Goal: Transaction & Acquisition: Purchase product/service

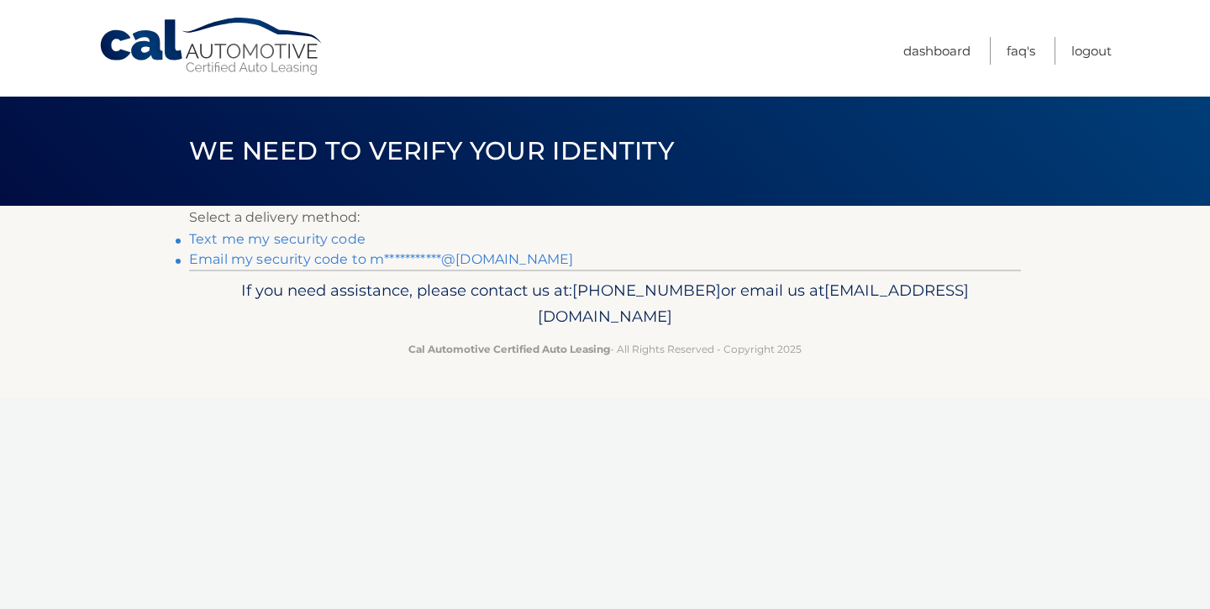
click at [315, 260] on link "**********" at bounding box center [381, 259] width 384 height 16
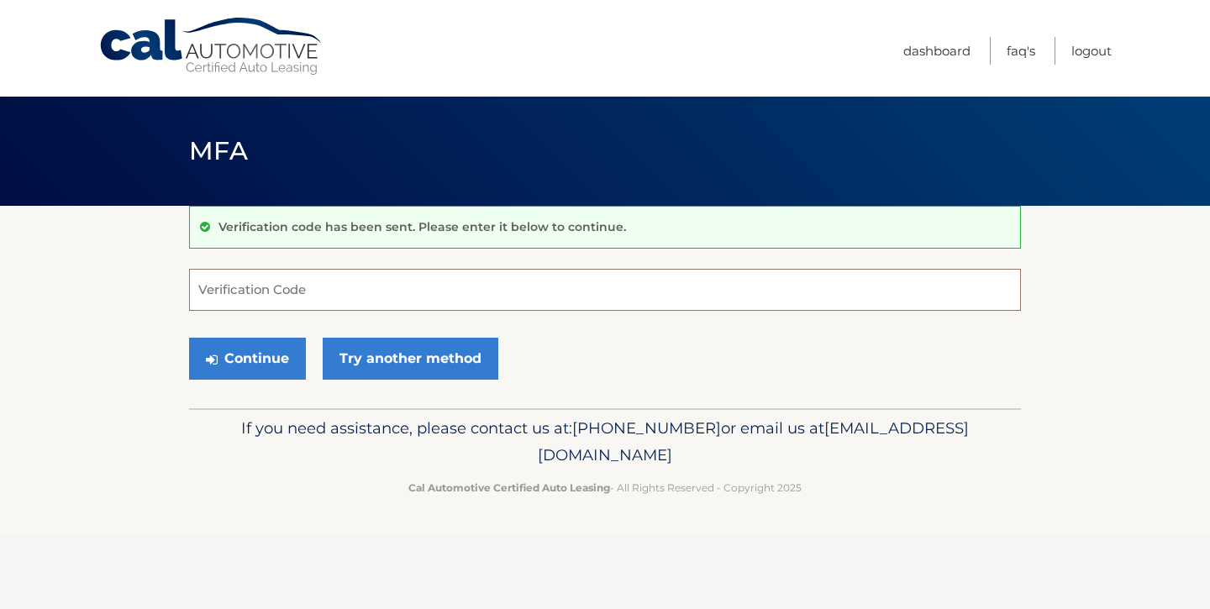
click at [287, 292] on input "Verification Code" at bounding box center [605, 290] width 832 height 42
type input "997648"
click at [261, 361] on button "Continue" at bounding box center [247, 359] width 117 height 42
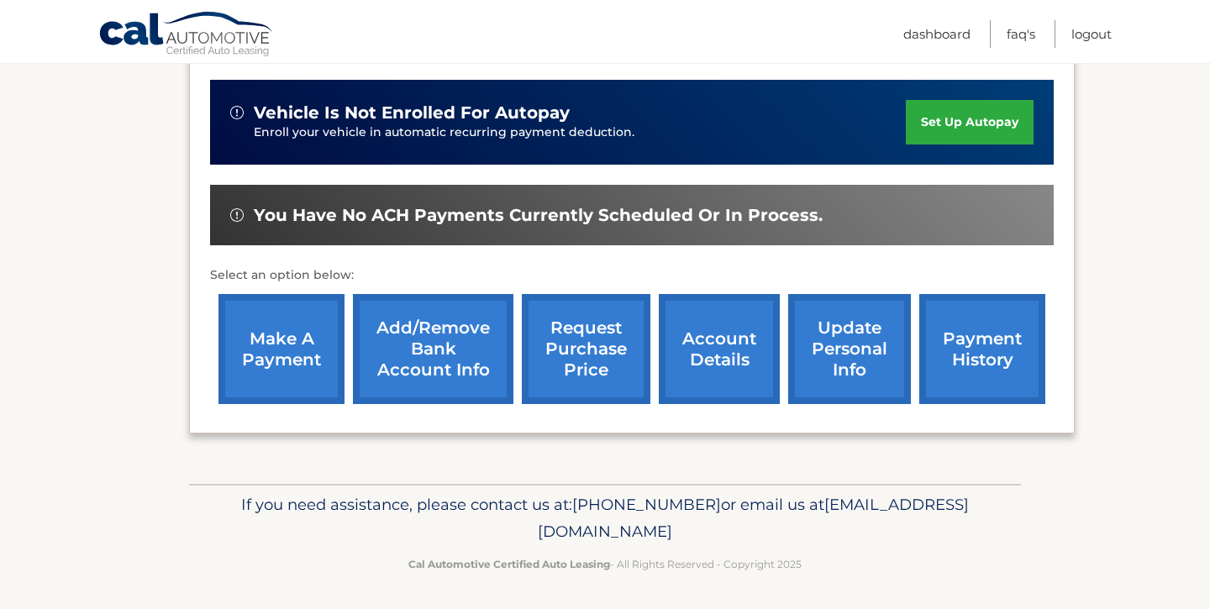
scroll to position [408, 0]
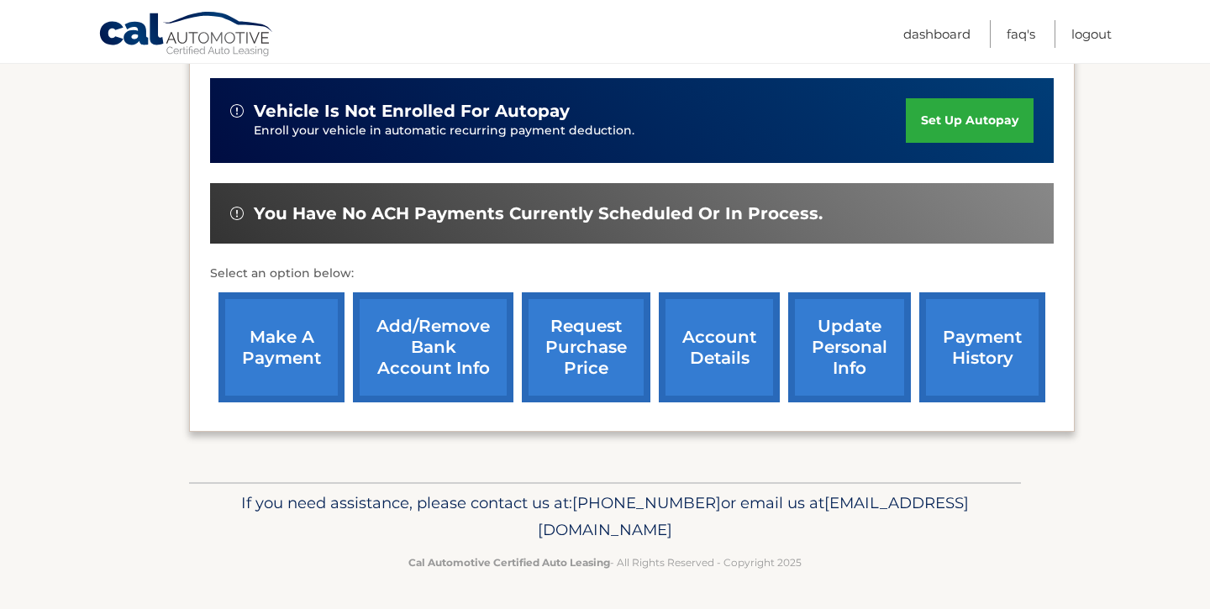
click at [307, 332] on link "make a payment" at bounding box center [282, 347] width 126 height 110
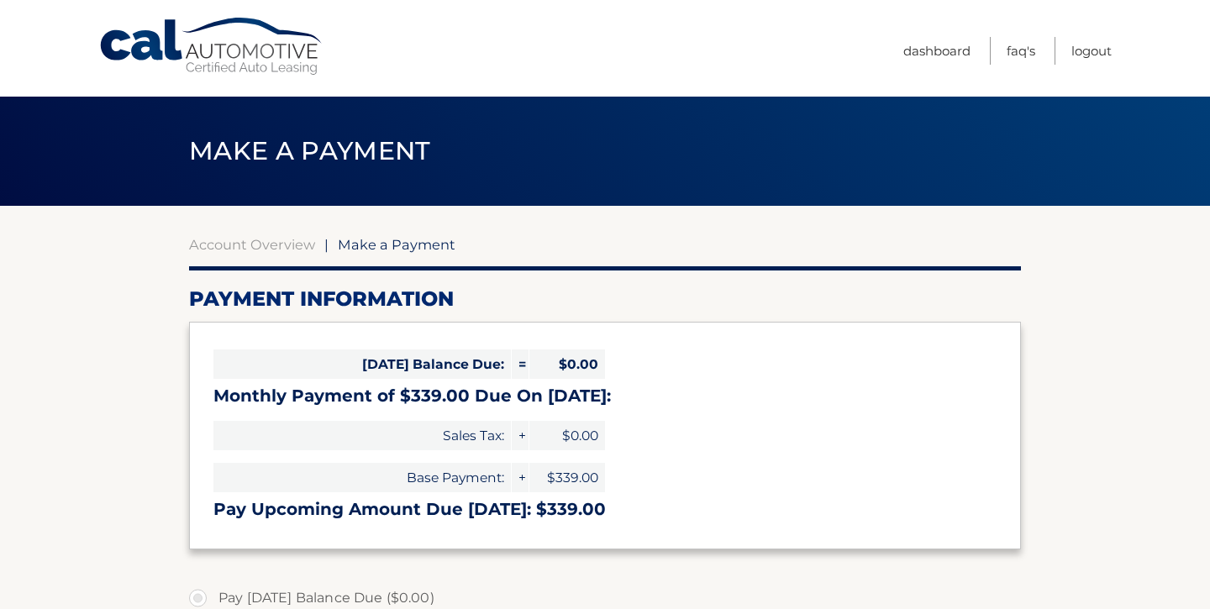
select select "MTczNDNiODAtNDlhZi00Nzk2LTlhMzUtMGVmMmU2NDg0NTJi"
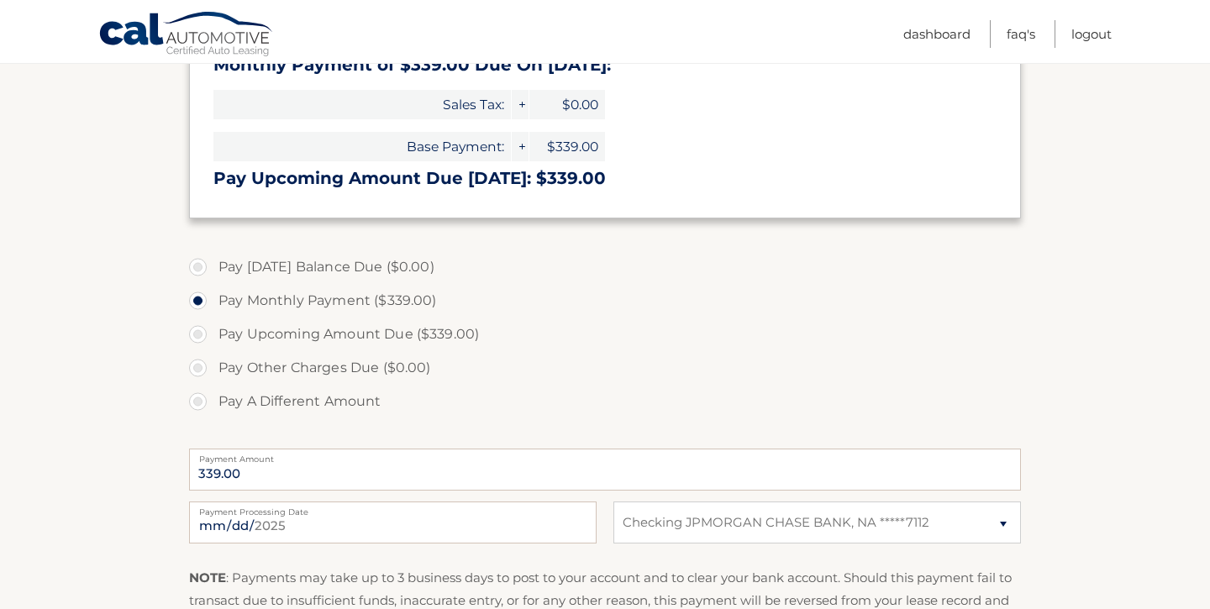
scroll to position [334, 0]
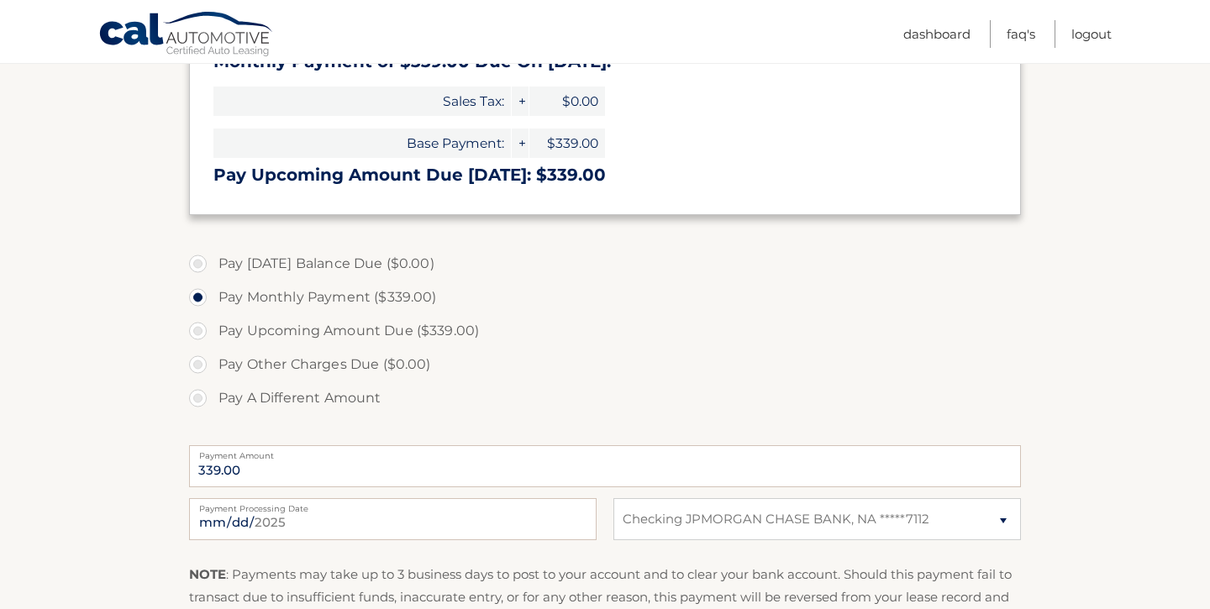
click at [196, 297] on label "Pay Monthly Payment ($339.00)" at bounding box center [605, 298] width 832 height 34
click at [196, 297] on input "Pay Monthly Payment ($339.00)" at bounding box center [204, 294] width 17 height 27
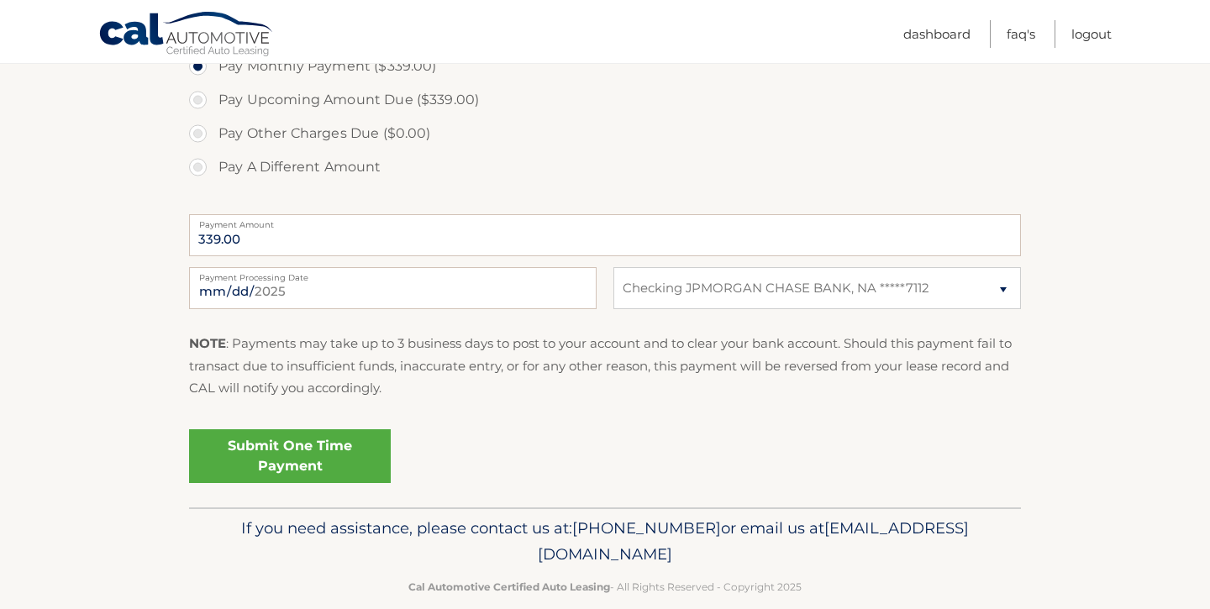
scroll to position [569, 0]
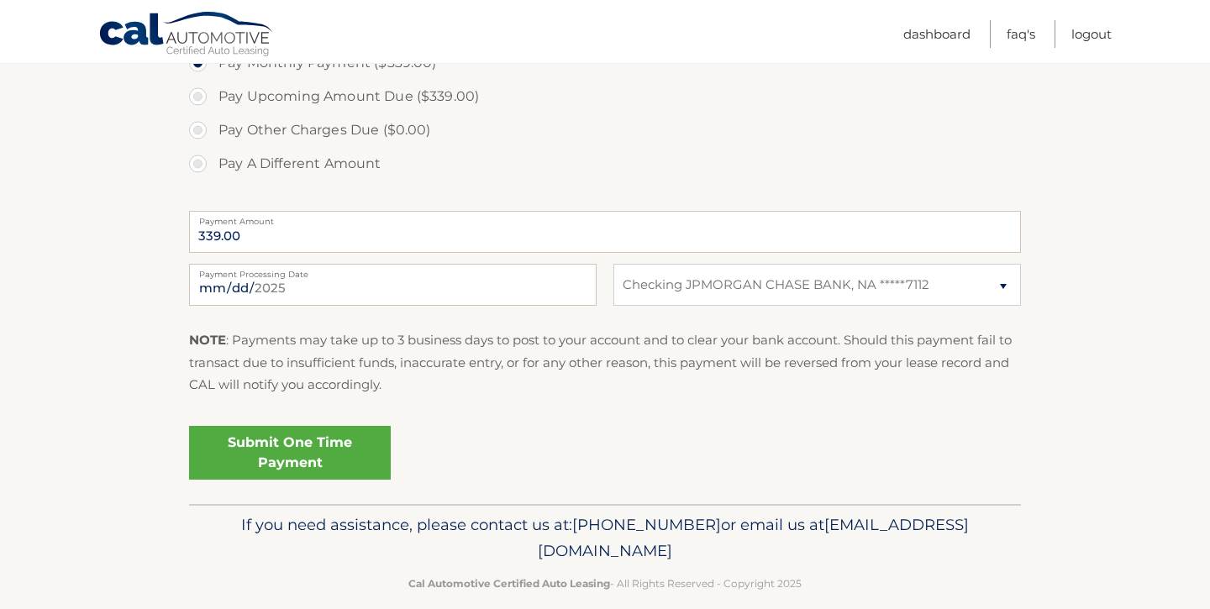
click at [309, 445] on link "Submit One Time Payment" at bounding box center [290, 453] width 202 height 54
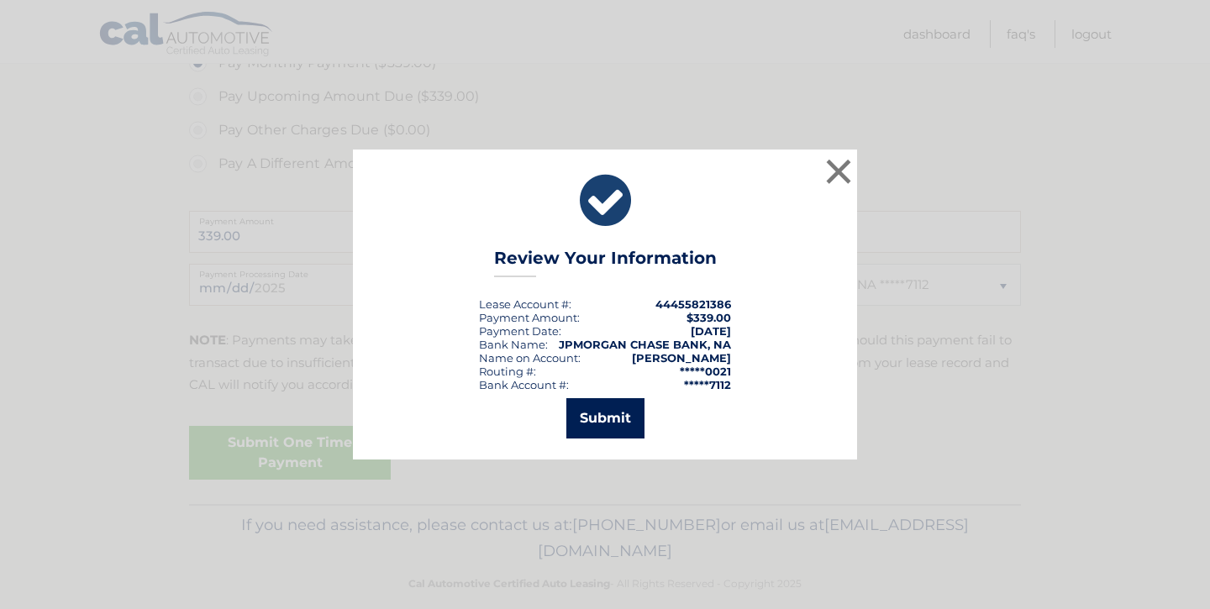
click at [597, 410] on button "Submit" at bounding box center [605, 418] width 78 height 40
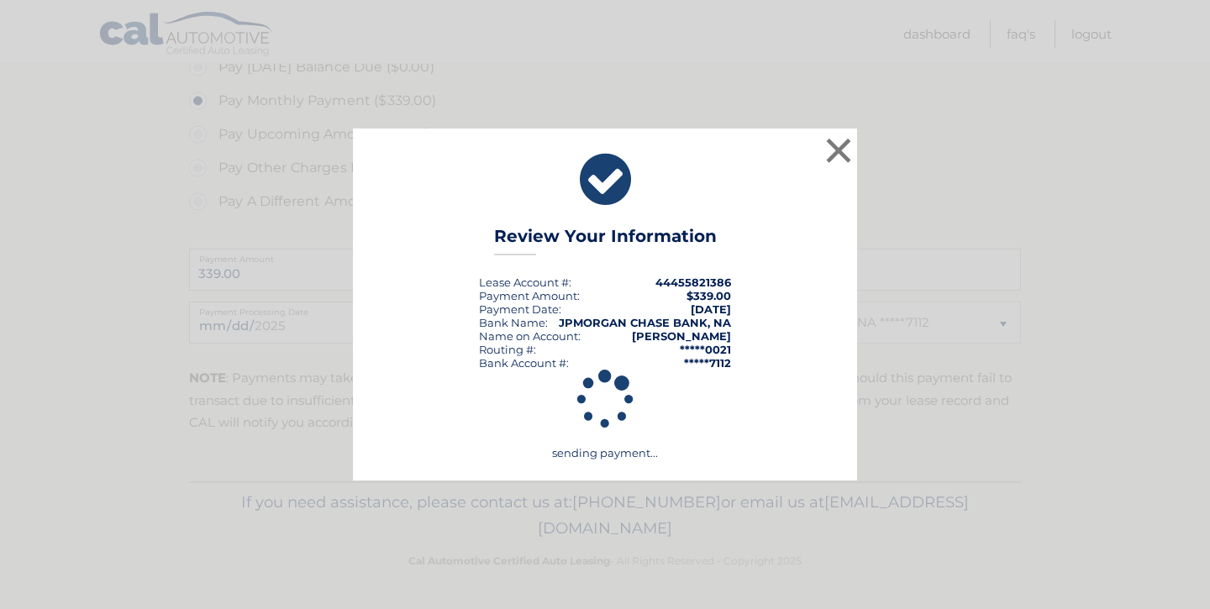
scroll to position [531, 0]
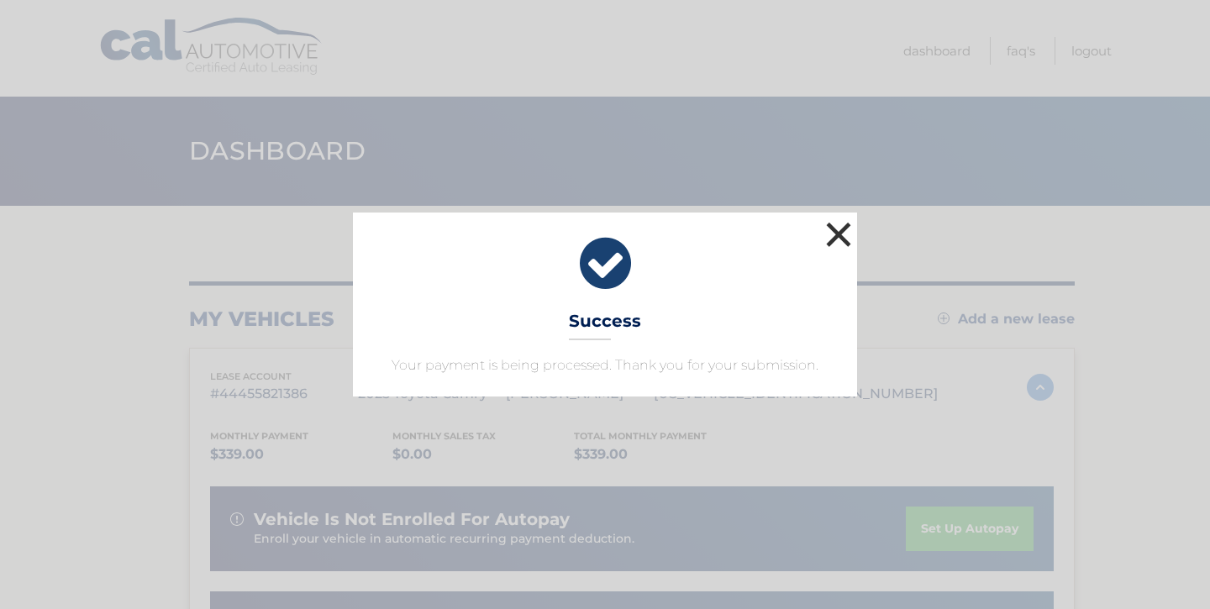
click at [838, 237] on button "×" at bounding box center [839, 235] width 34 height 34
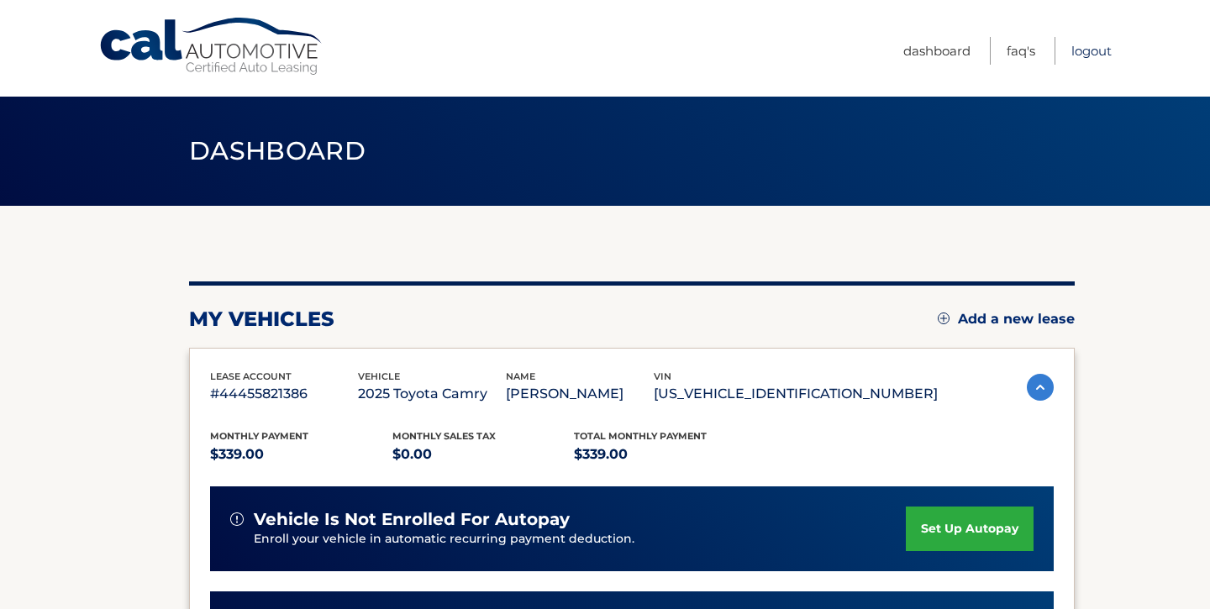
click at [1088, 47] on link "Logout" at bounding box center [1092, 51] width 40 height 28
